Goal: Find specific page/section: Find specific page/section

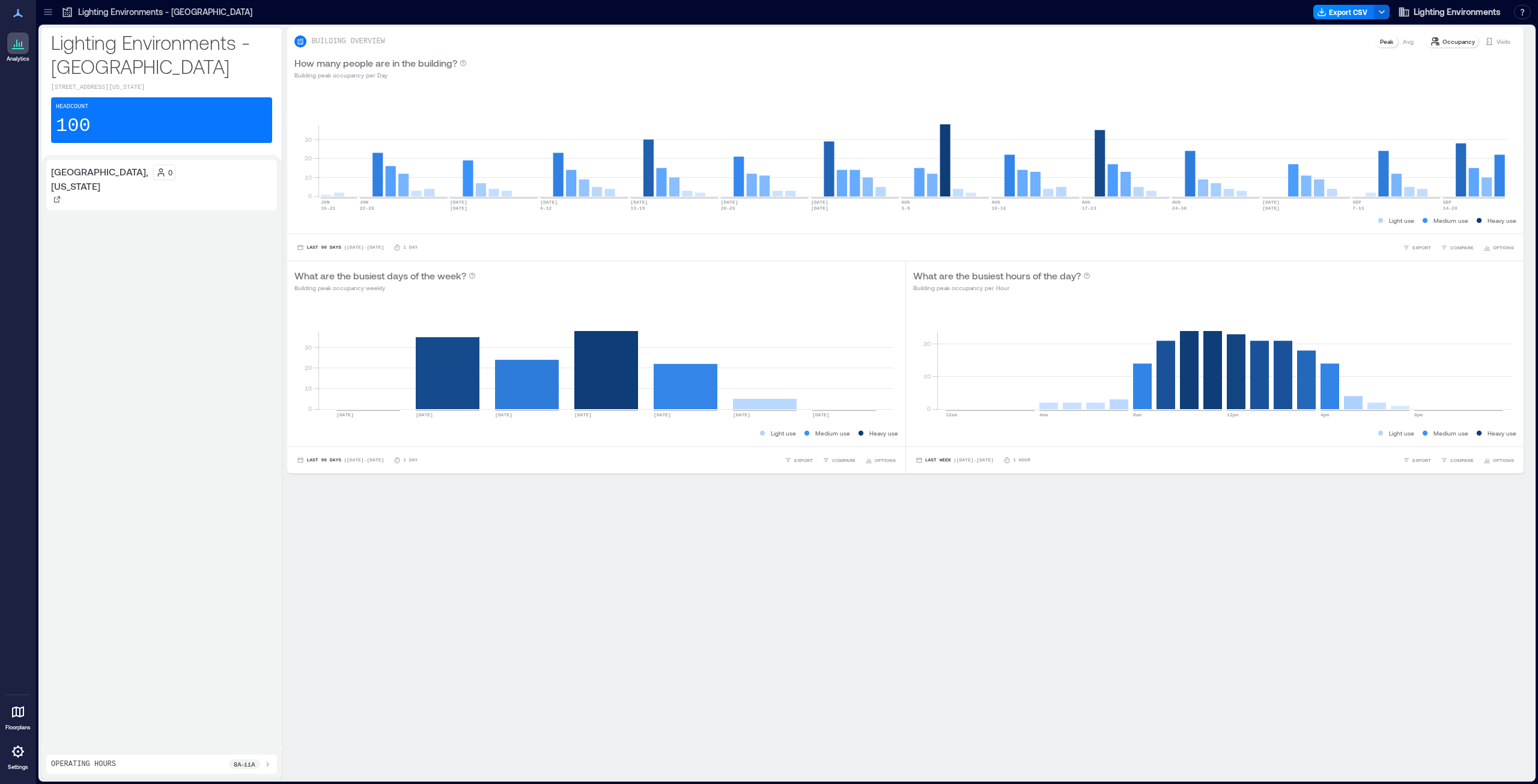
click at [67, 179] on p "[GEOGRAPHIC_DATA], [US_STATE]" at bounding box center [100, 179] width 98 height 29
click at [74, 11] on div "Lighting Environments - [GEOGRAPHIC_DATA]" at bounding box center [157, 12] width 191 height 12
click at [54, 11] on icon at bounding box center [48, 12] width 12 height 12
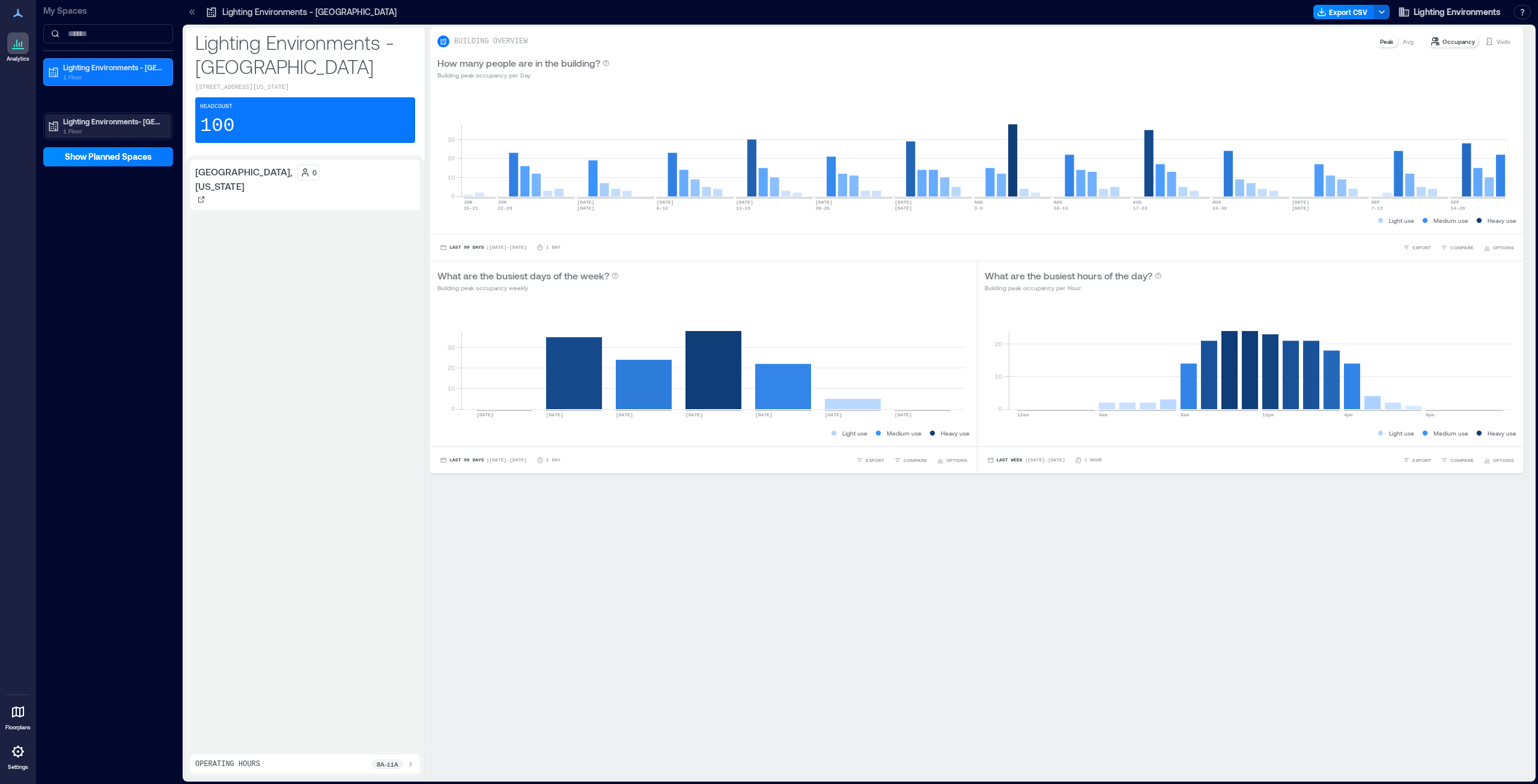
click at [86, 117] on p "Lighting Environments- [GEOGRAPHIC_DATA]" at bounding box center [114, 121] width 101 height 10
click at [83, 166] on p "[GEOGRAPHIC_DATA]" at bounding box center [97, 165] width 71 height 10
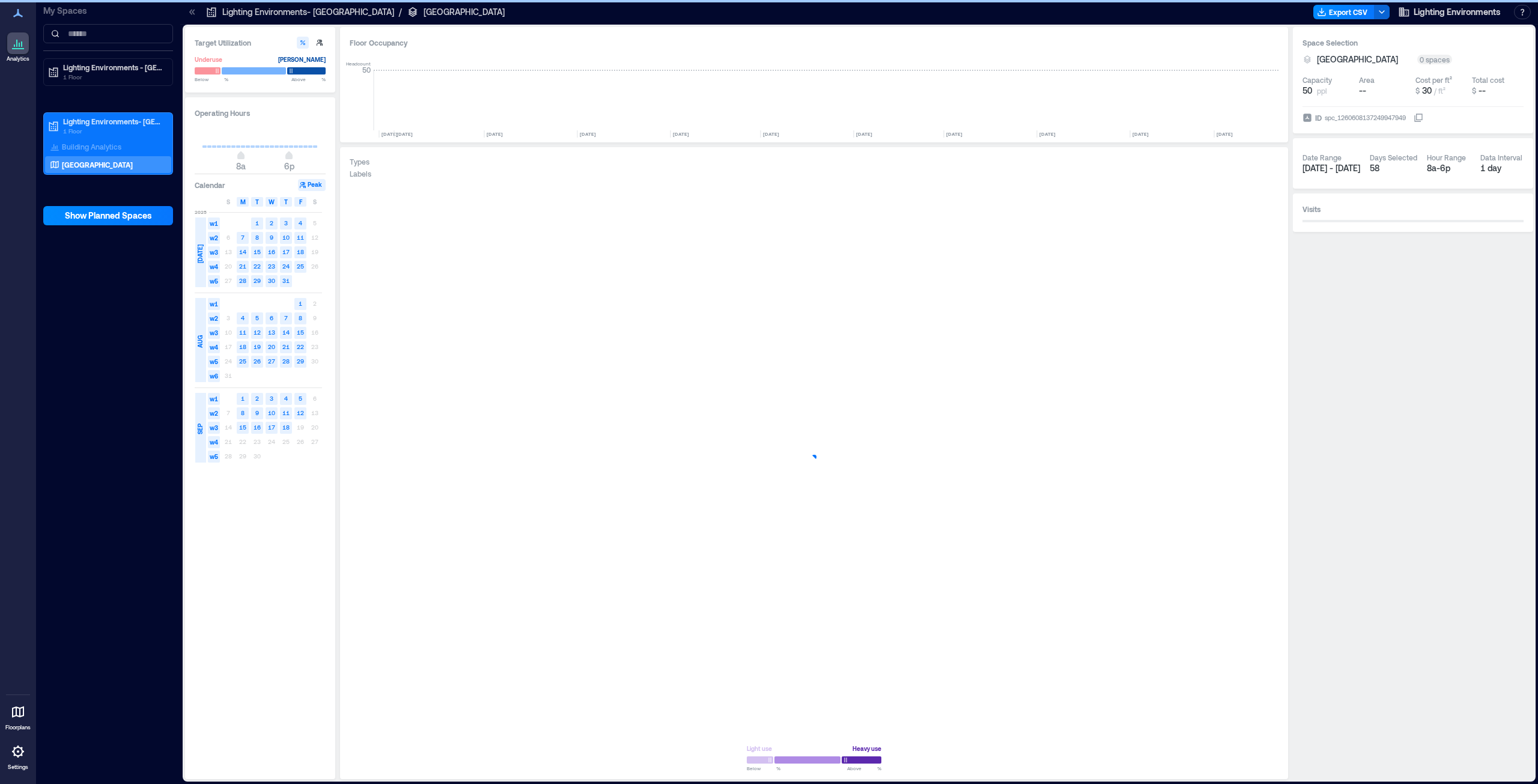
scroll to position [0, 545]
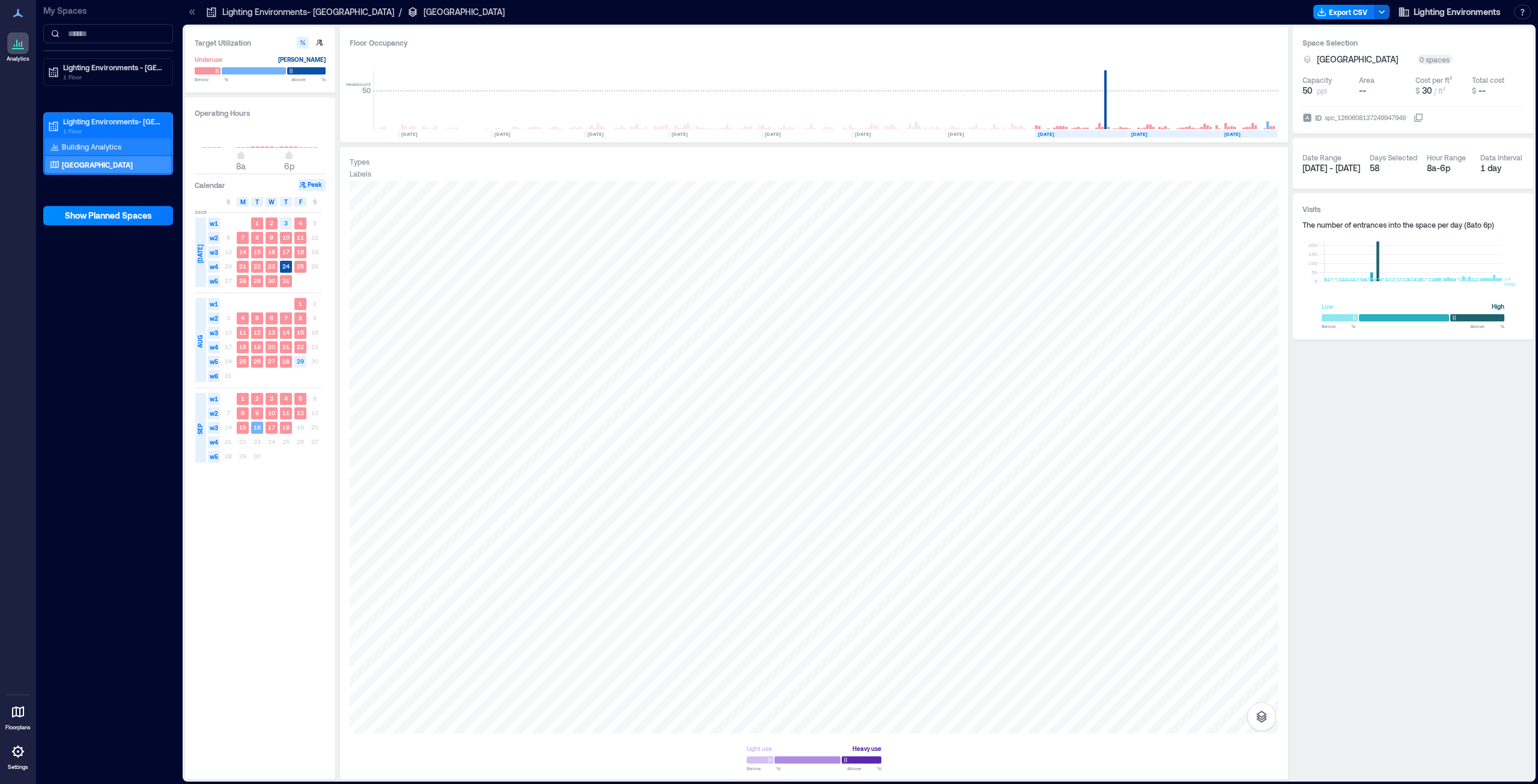
click at [112, 147] on p "Building Analytics" at bounding box center [91, 146] width 59 height 10
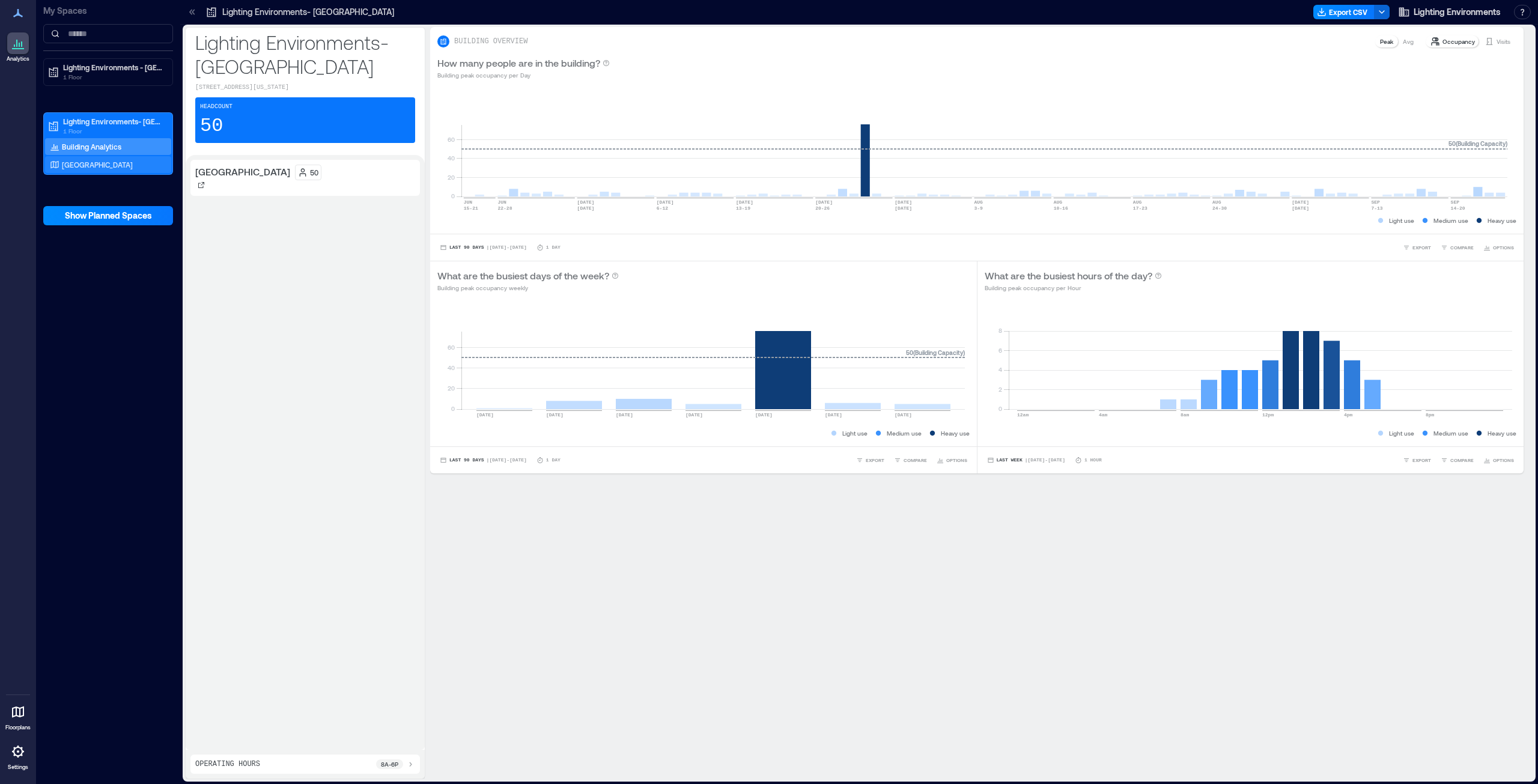
click at [102, 168] on div "[GEOGRAPHIC_DATA]" at bounding box center [106, 164] width 117 height 12
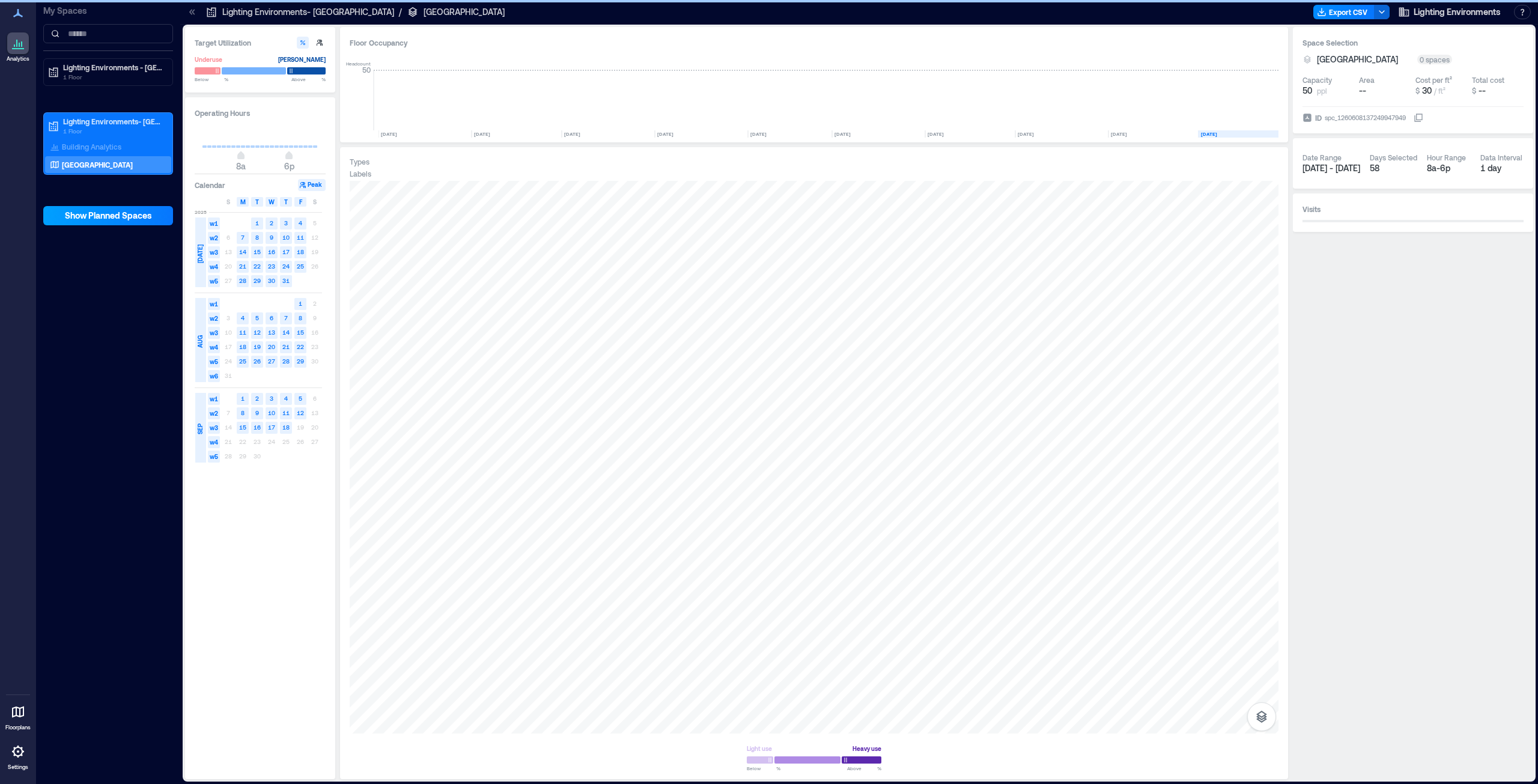
scroll to position [0, 545]
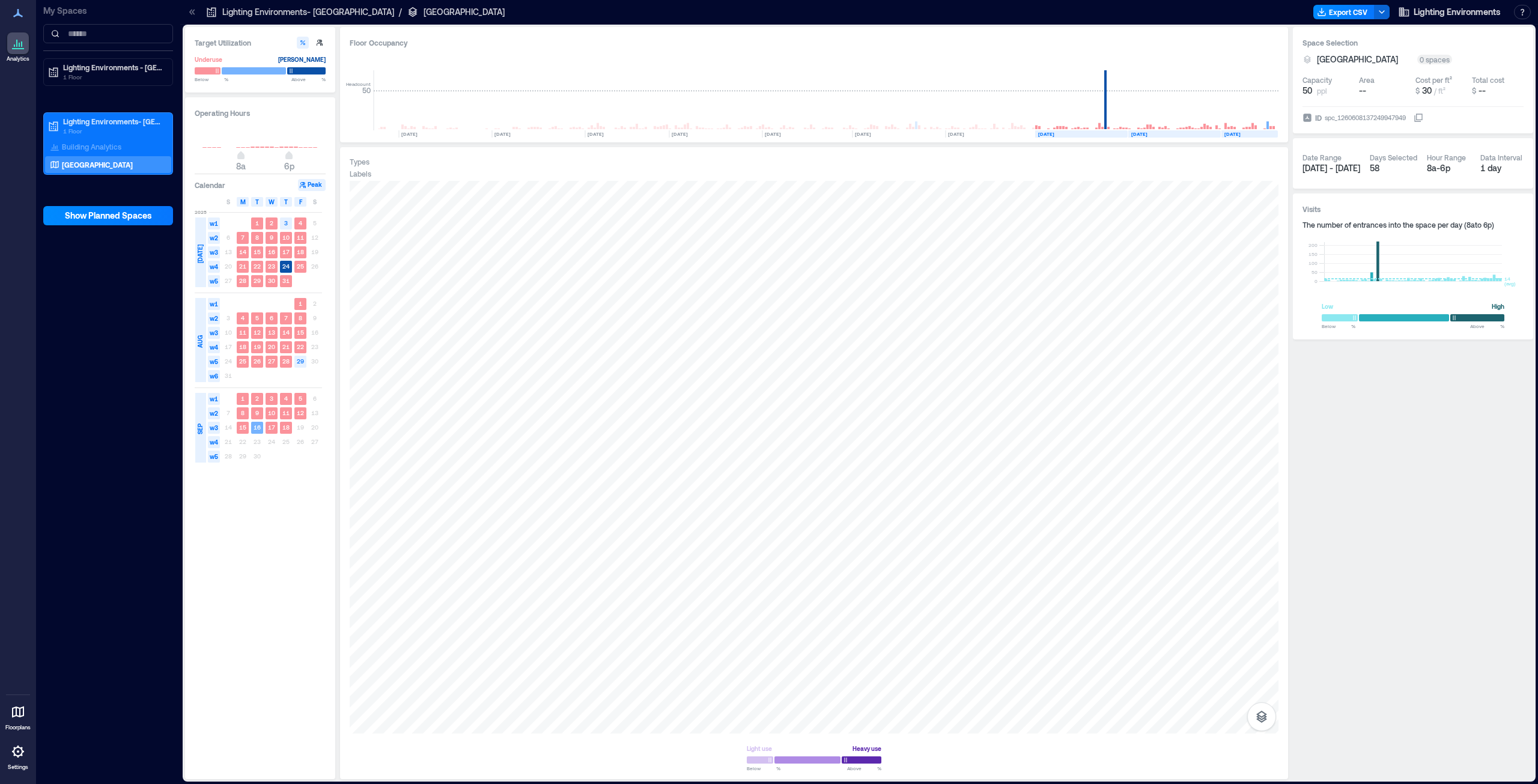
click at [8, 10] on div at bounding box center [18, 13] width 22 height 22
click at [301, 11] on p "Lighting Environments- [GEOGRAPHIC_DATA]" at bounding box center [308, 12] width 172 height 12
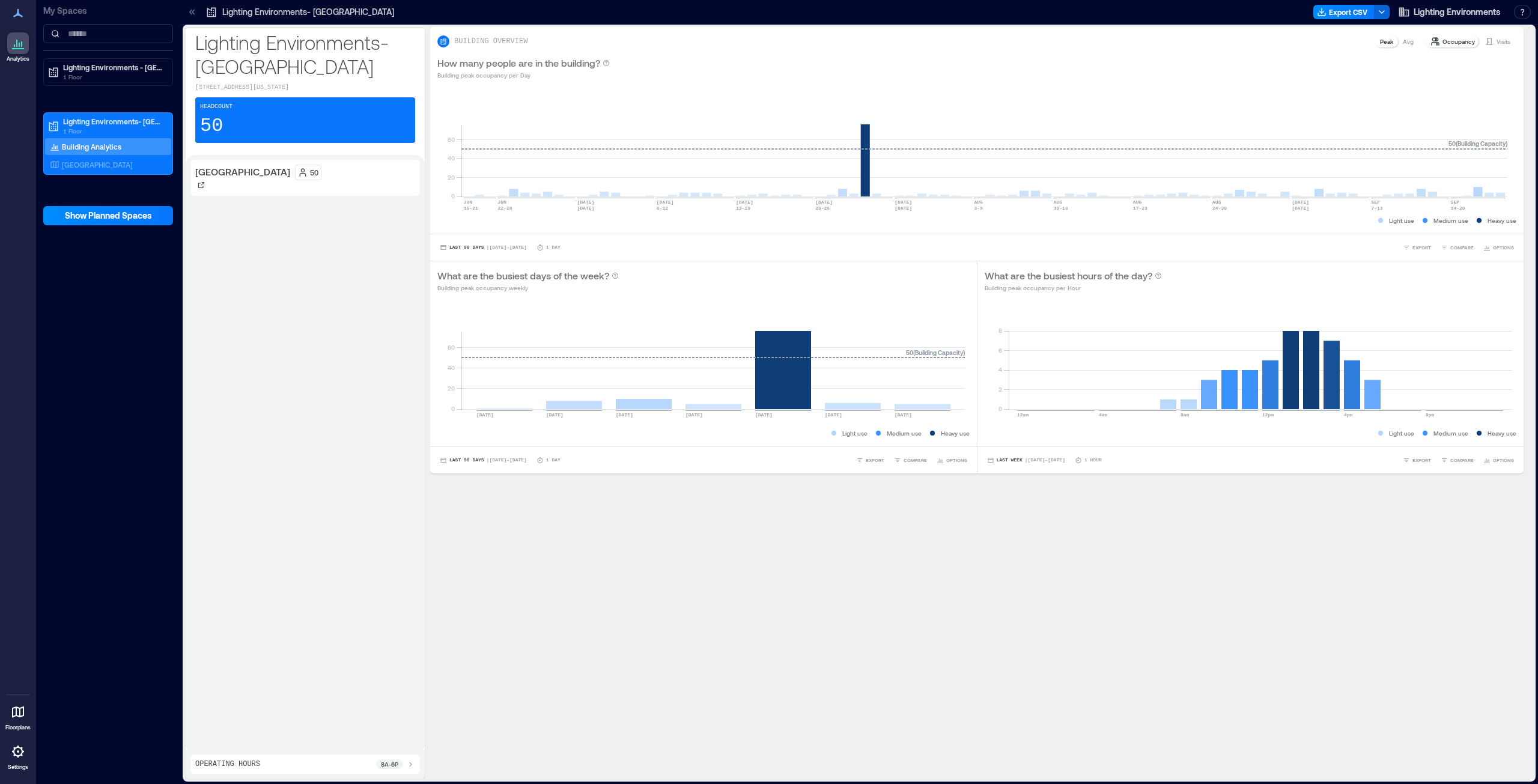
click at [253, 12] on p "Lighting Environments- [GEOGRAPHIC_DATA]" at bounding box center [308, 12] width 172 height 12
click at [1448, 9] on span "Lighting Environments" at bounding box center [1456, 12] width 87 height 12
click at [1448, 10] on span "Lighting Environments" at bounding box center [1456, 12] width 87 height 12
